Goal: Information Seeking & Learning: Learn about a topic

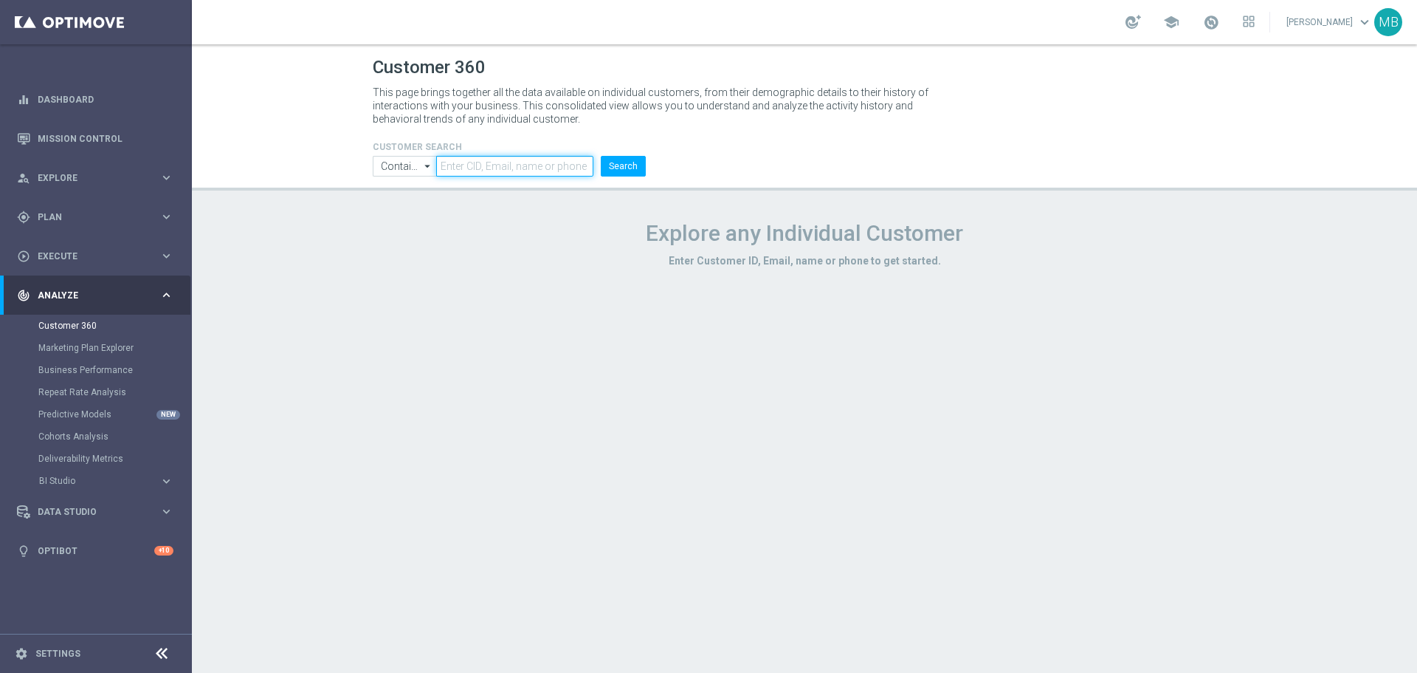
click at [536, 173] on input "text" at bounding box center [514, 166] width 157 height 21
paste input "1656654"
type input "1656654"
click at [622, 166] on button "Search" at bounding box center [623, 166] width 45 height 21
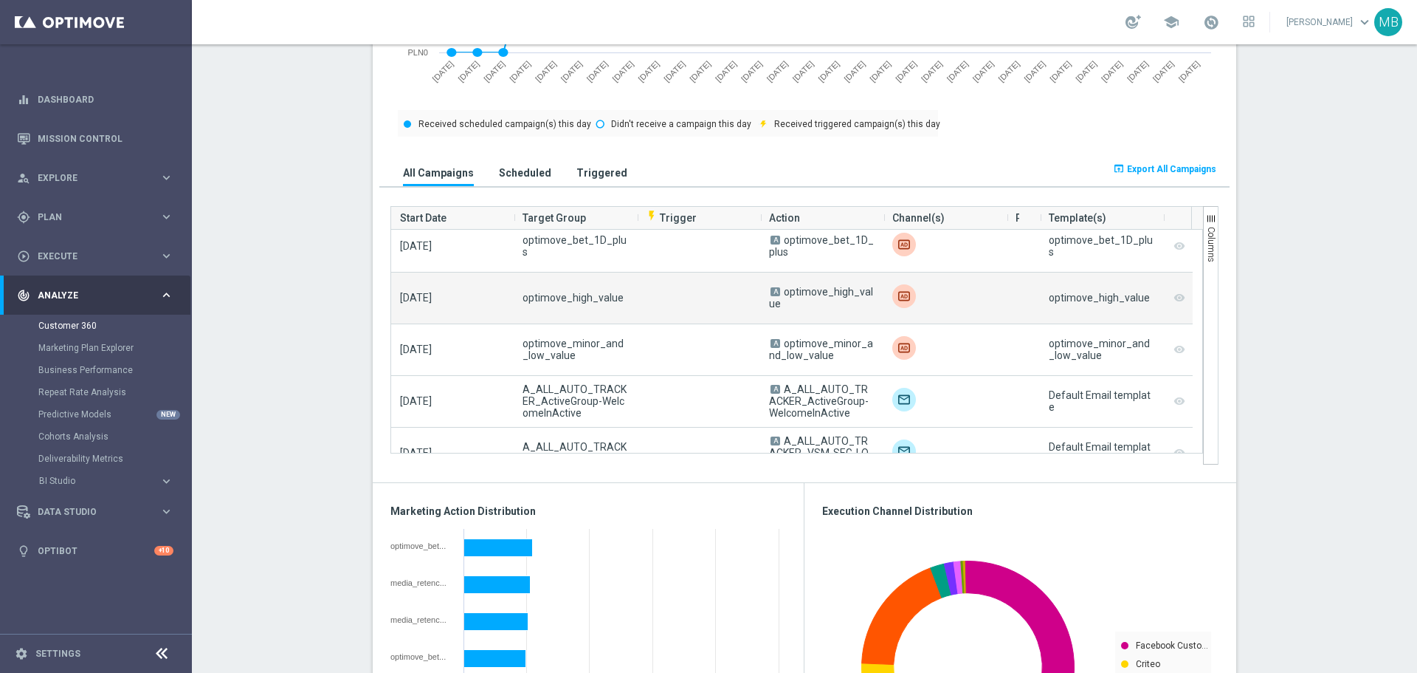
scroll to position [2067, 0]
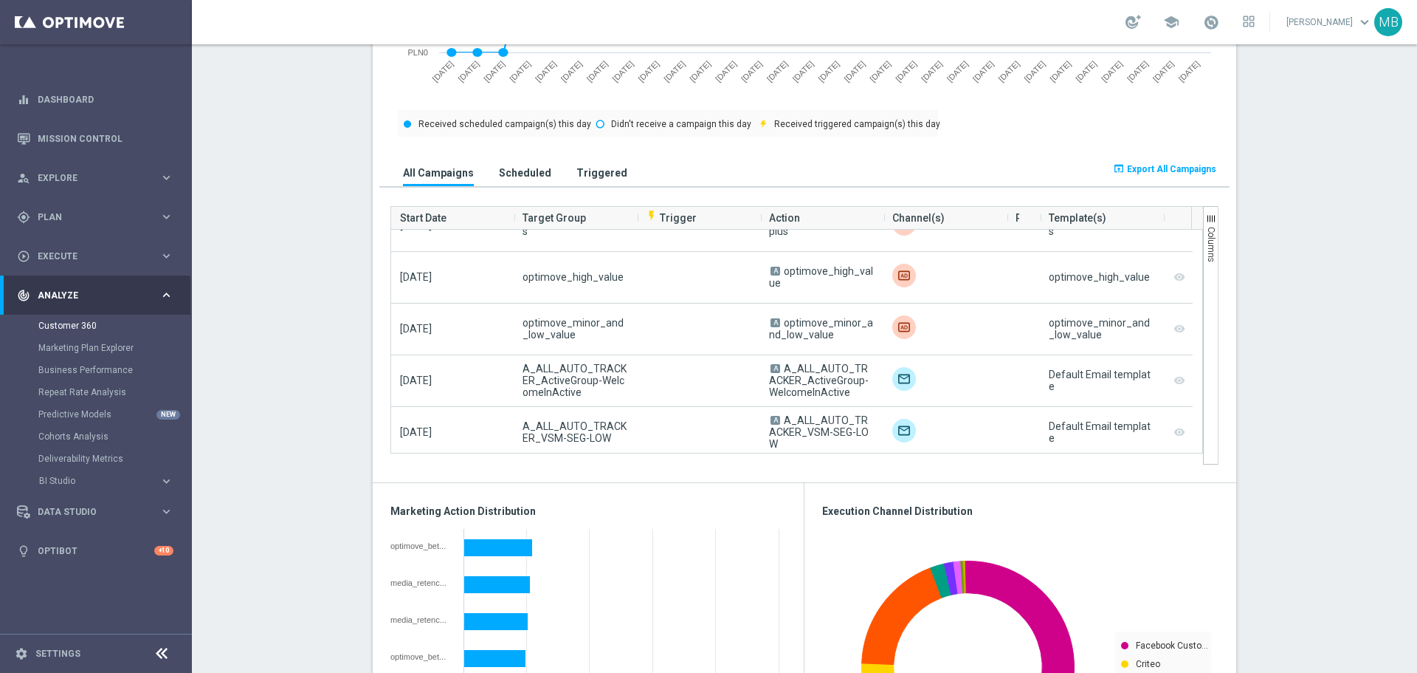
click at [590, 173] on h3 "Triggered" at bounding box center [602, 172] width 51 height 13
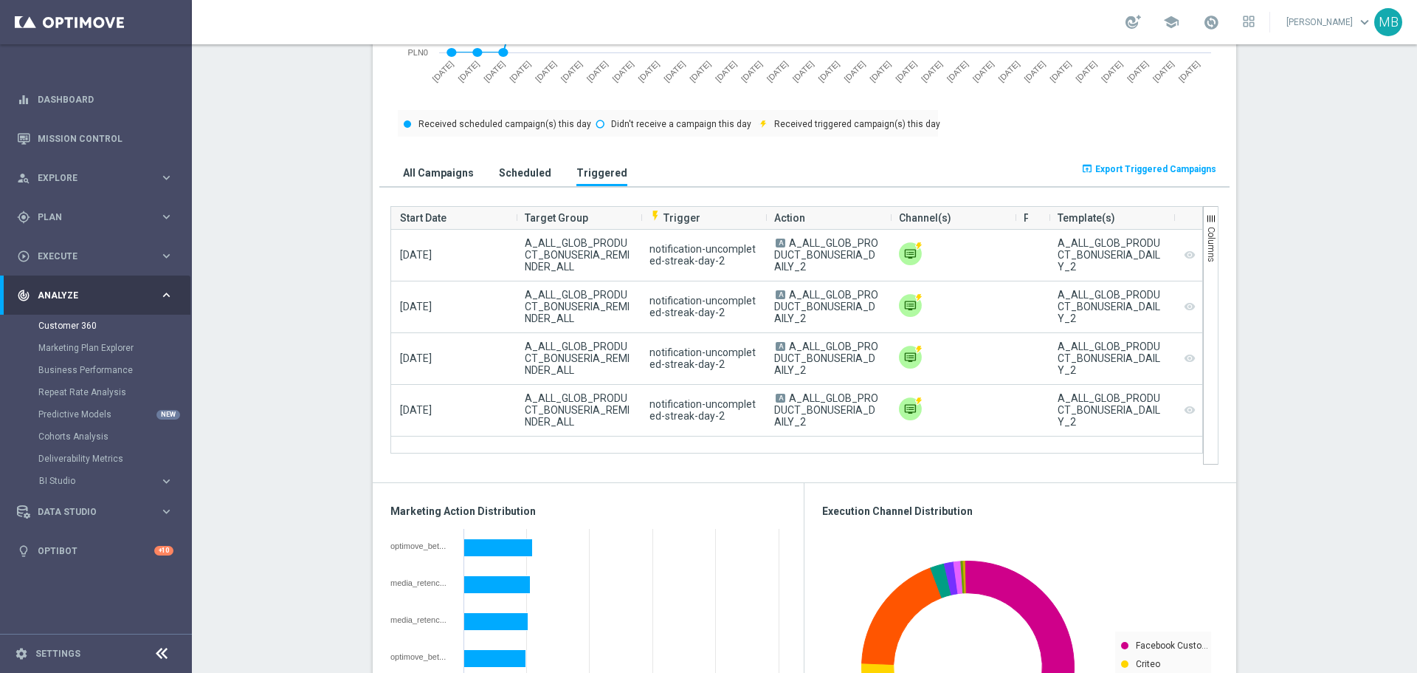
scroll to position [0, 0]
click at [439, 171] on h3 "All Campaigns" at bounding box center [438, 172] width 71 height 13
